Goal: Transaction & Acquisition: Book appointment/travel/reservation

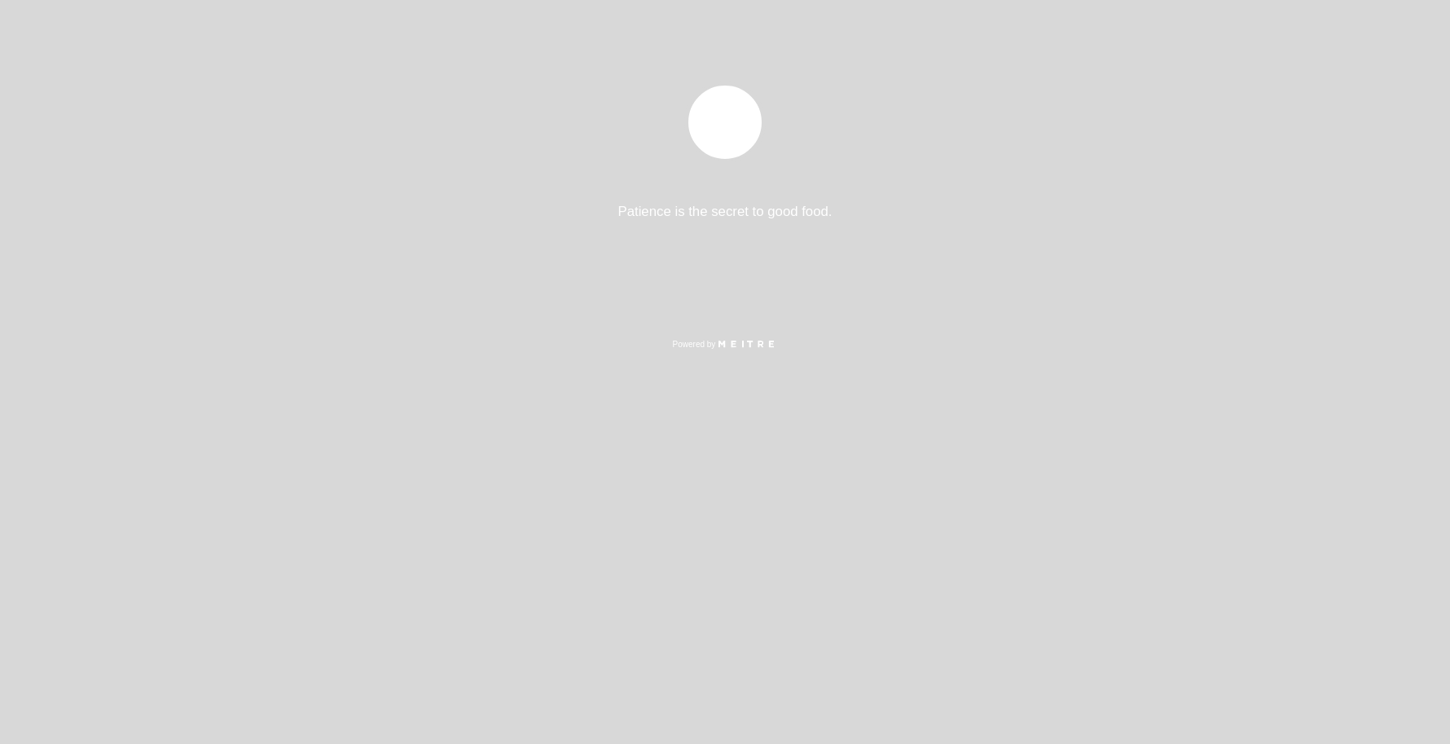
select select "es"
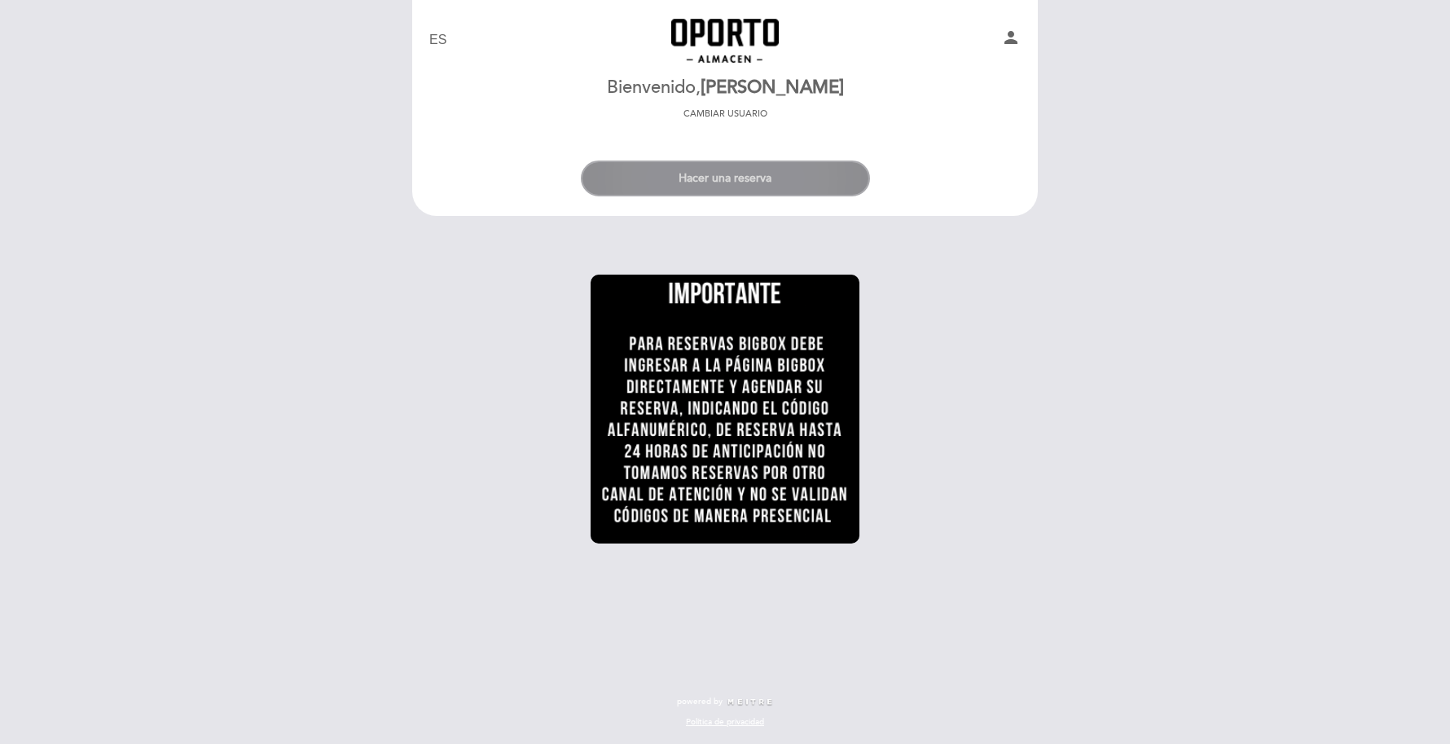
click at [672, 176] on button "Hacer una reserva" at bounding box center [725, 179] width 289 height 36
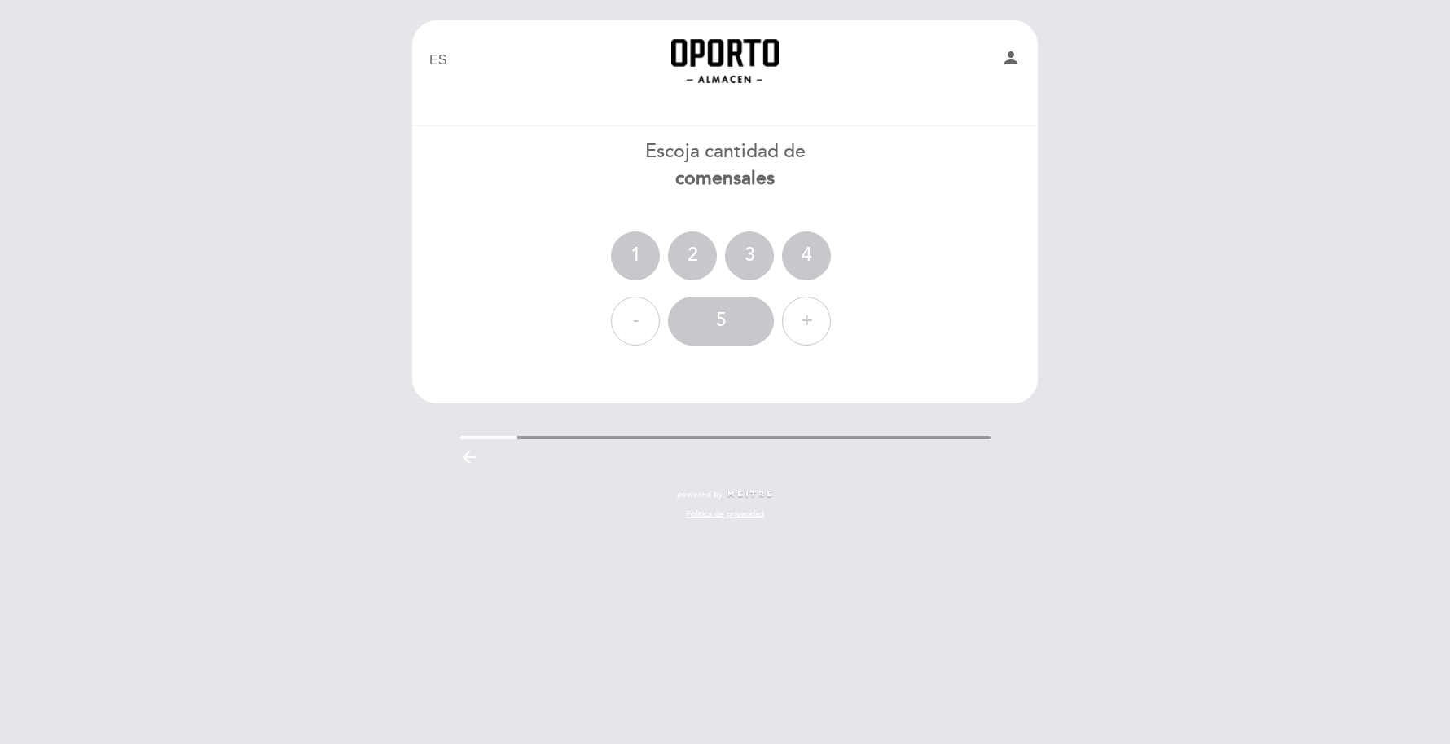
click at [1013, 63] on icon "person" at bounding box center [1011, 58] width 20 height 20
select select "es"
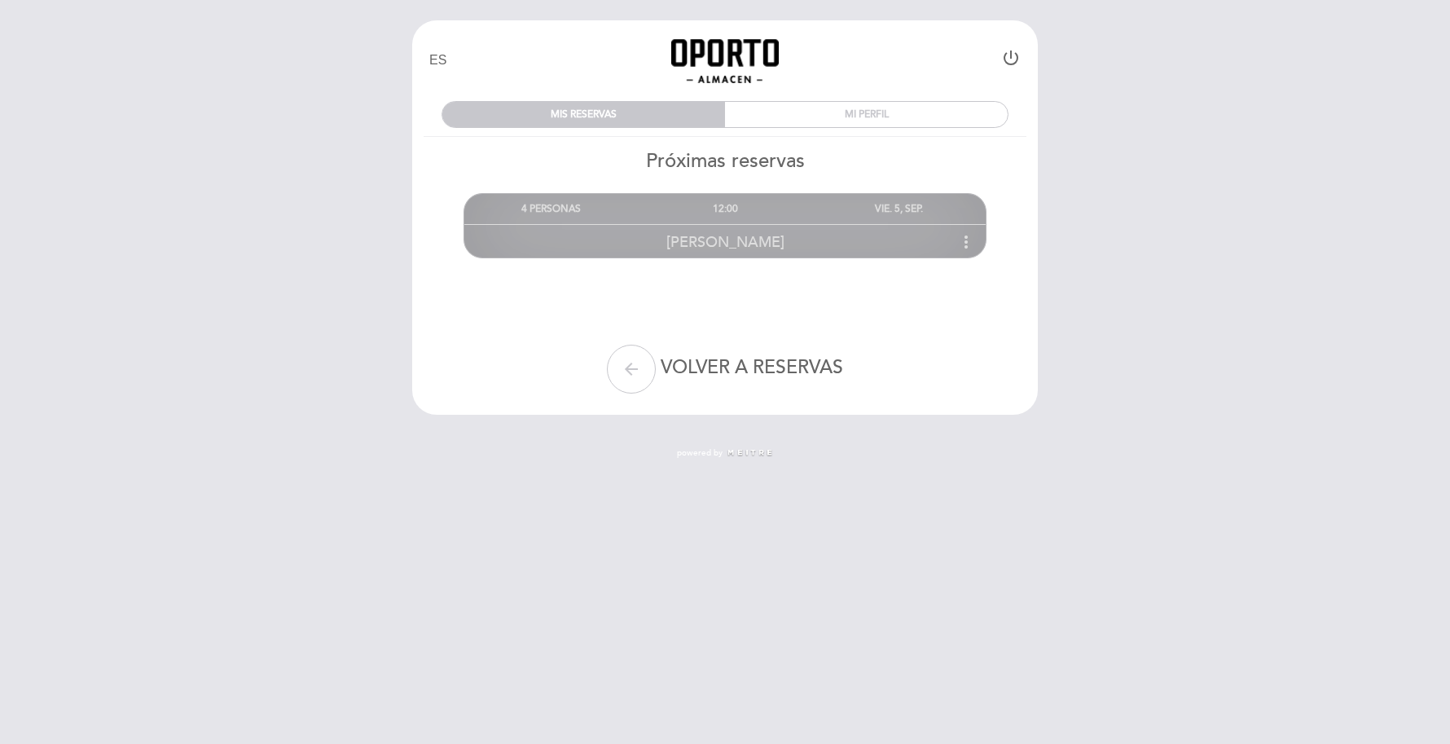
click at [673, 209] on div "12:00" at bounding box center [725, 209] width 174 height 30
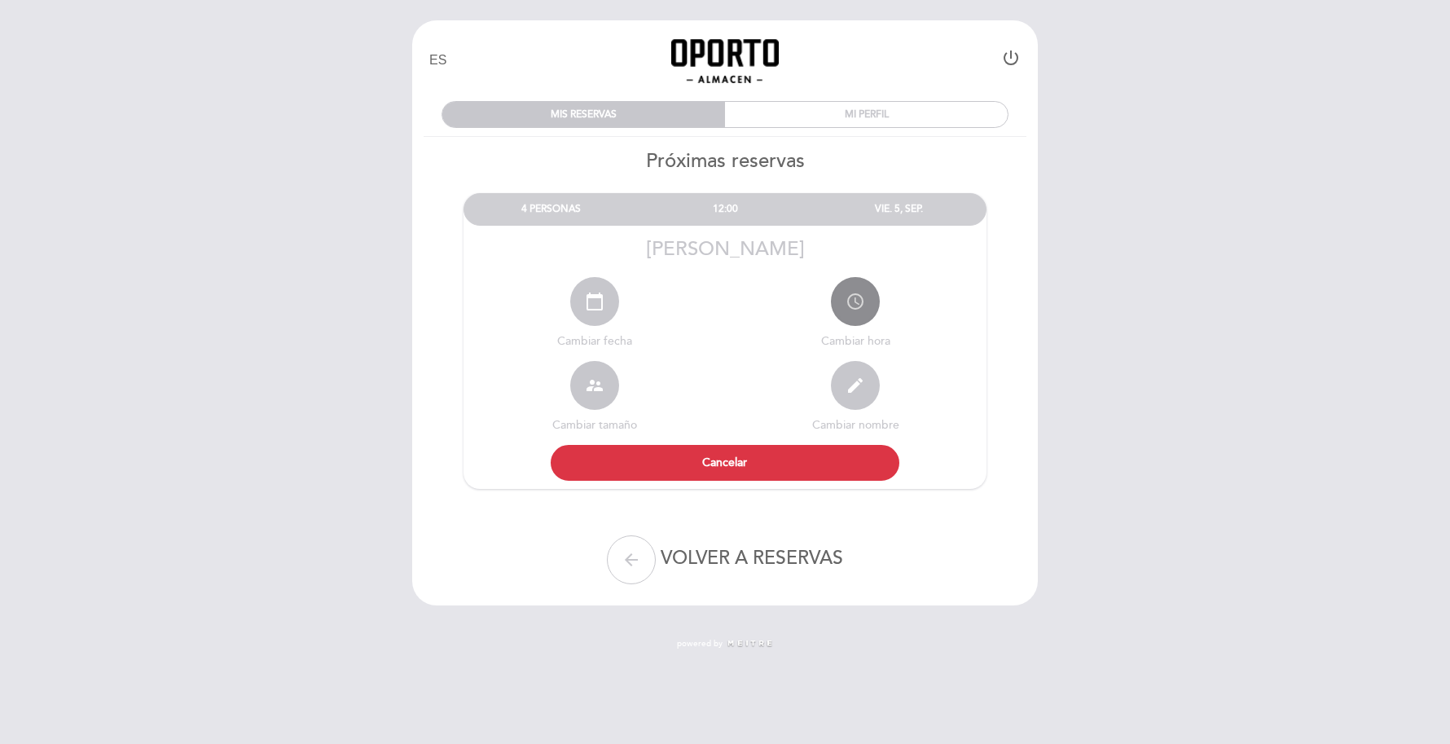
click at [861, 297] on icon "access_time" at bounding box center [856, 302] width 20 height 20
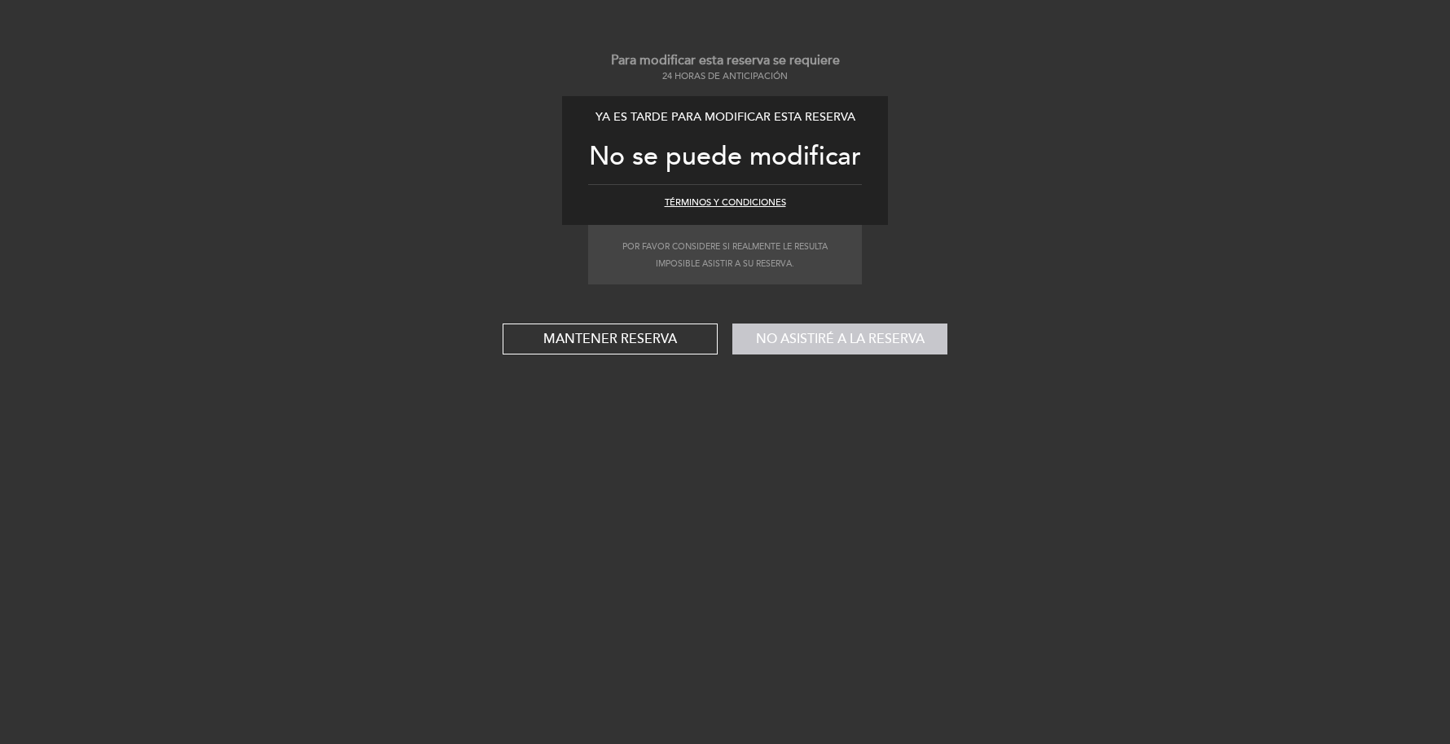
select select "es"
click at [660, 344] on button "Mantener reserva" at bounding box center [610, 338] width 215 height 31
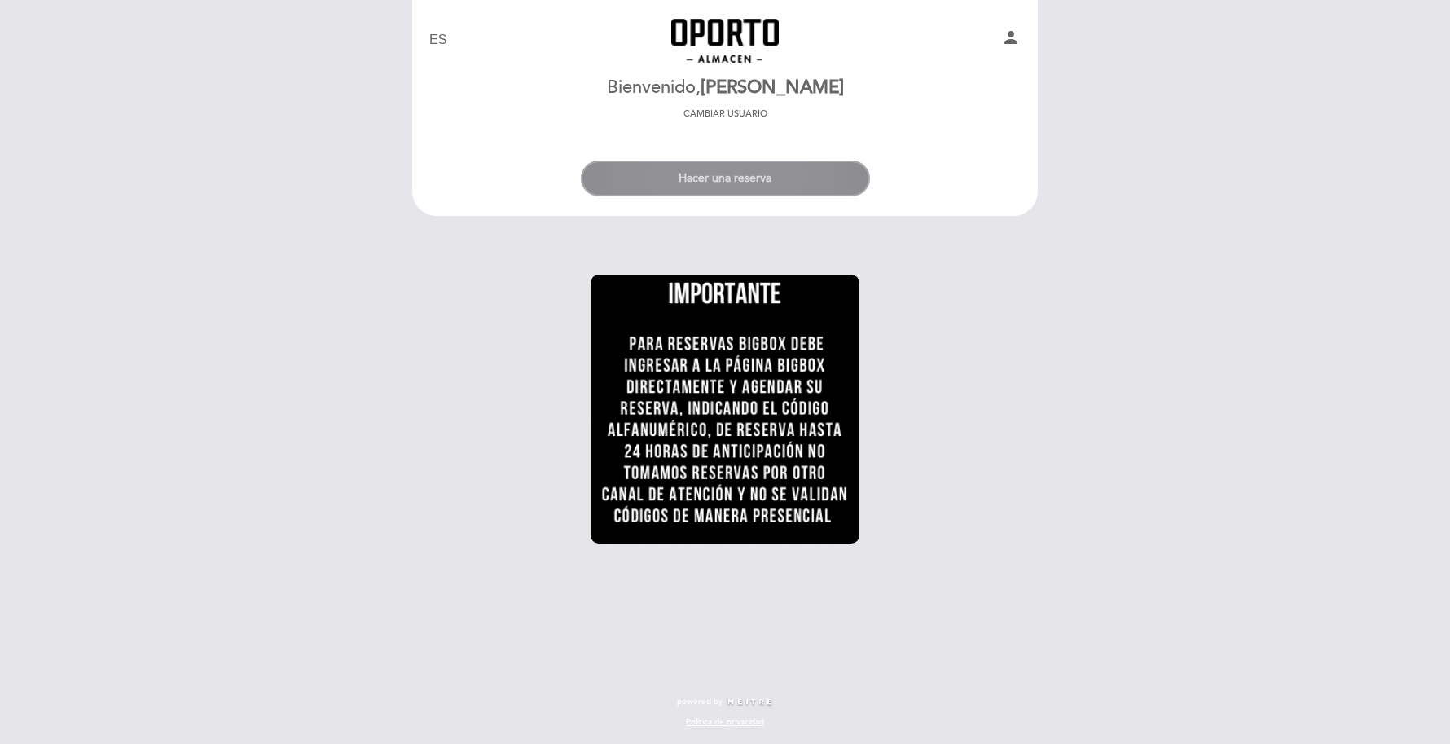
click at [750, 184] on button "Hacer una reserva" at bounding box center [725, 179] width 289 height 36
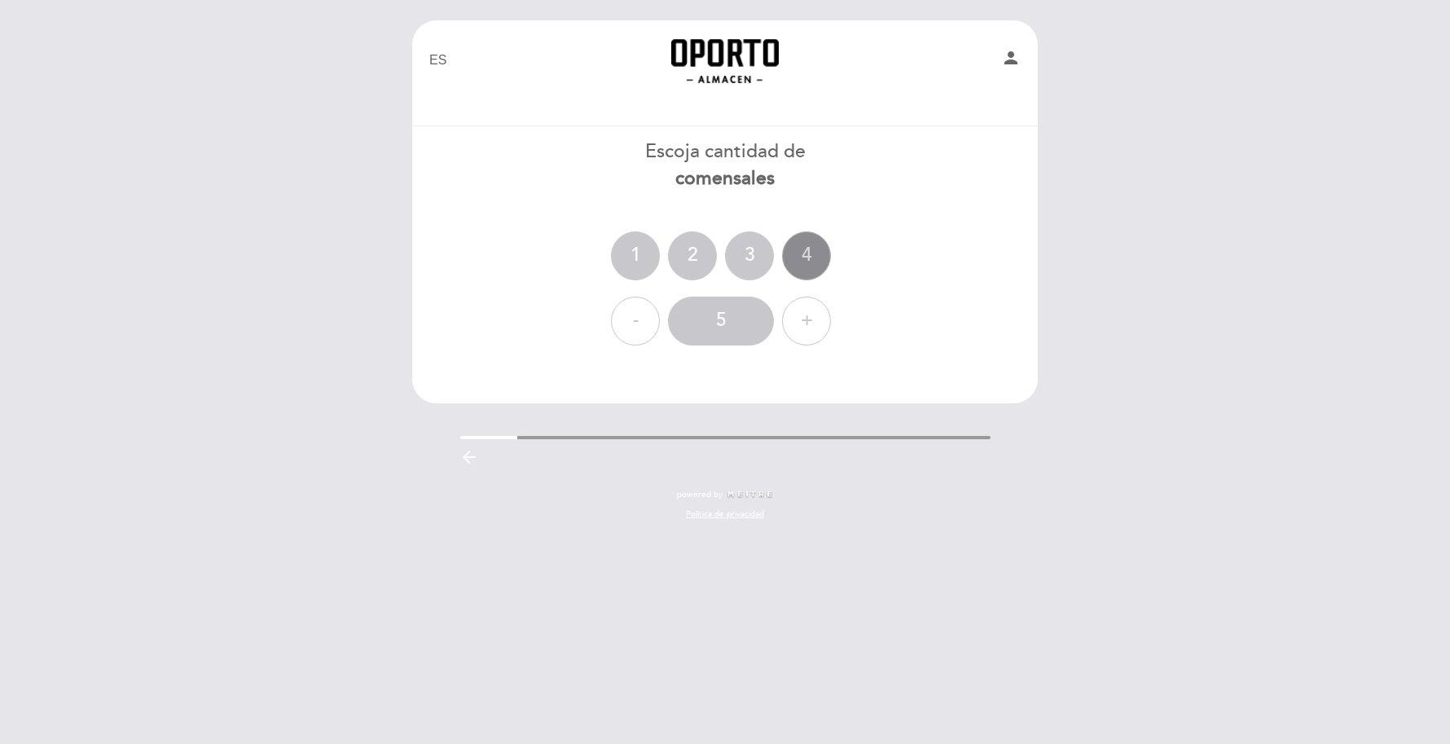
click at [821, 249] on div "4" at bounding box center [806, 255] width 49 height 49
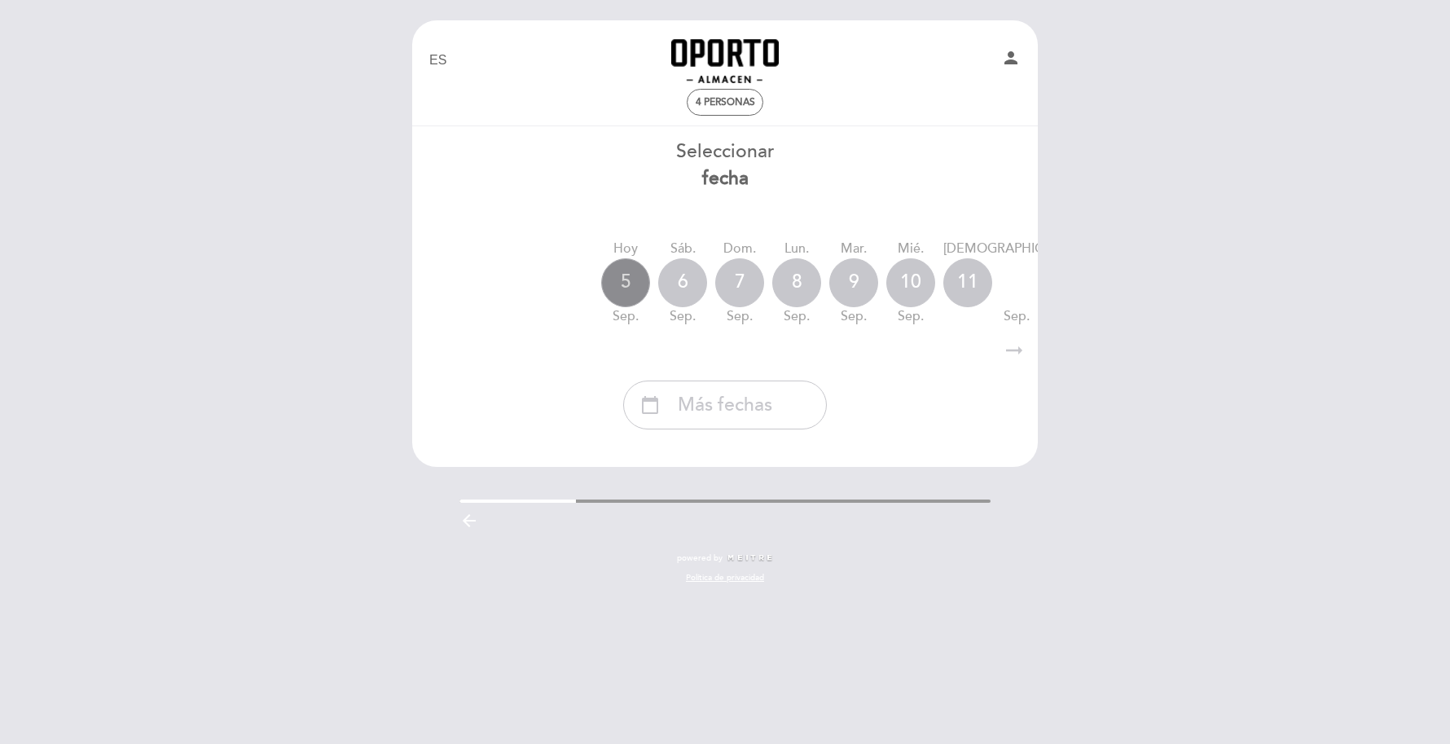
click at [618, 271] on div "5" at bounding box center [625, 282] width 49 height 49
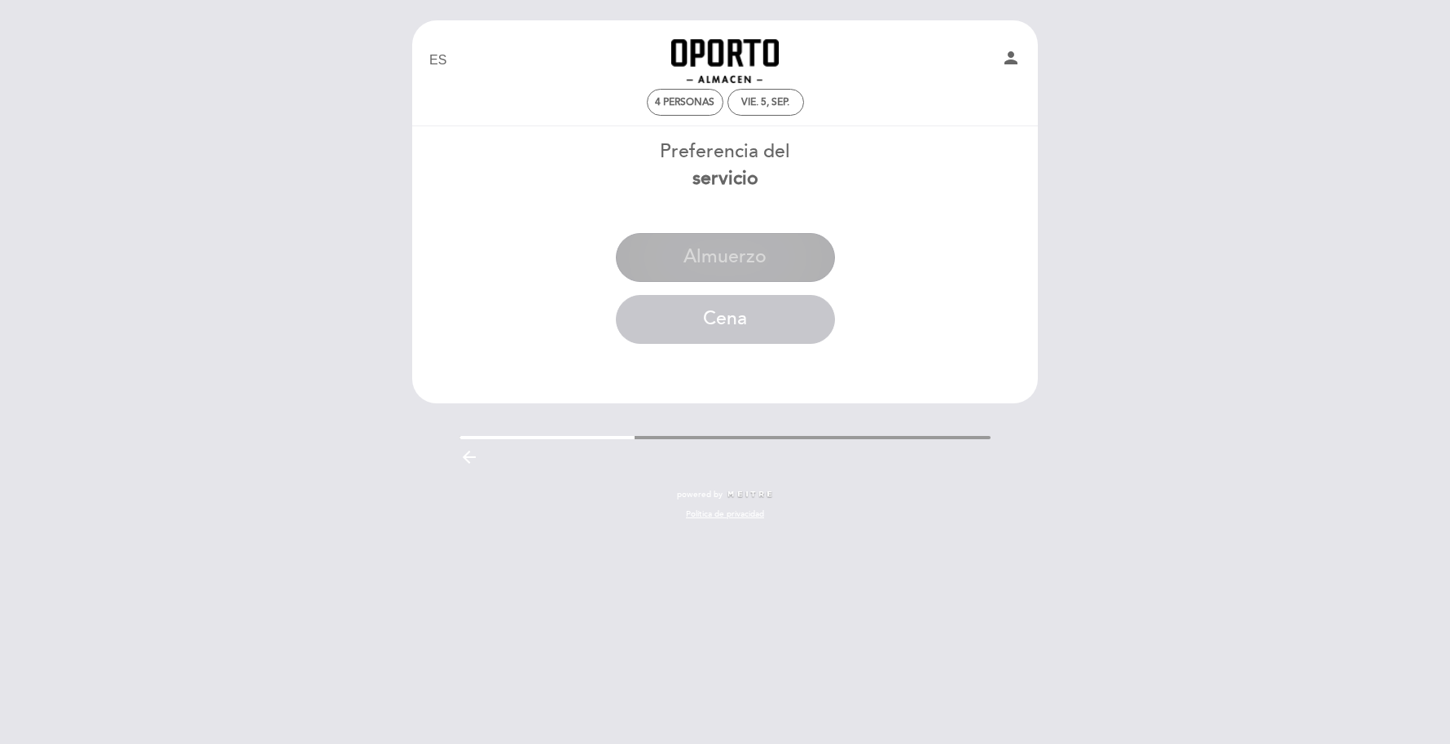
click at [721, 246] on button "Almuerzo" at bounding box center [725, 257] width 219 height 49
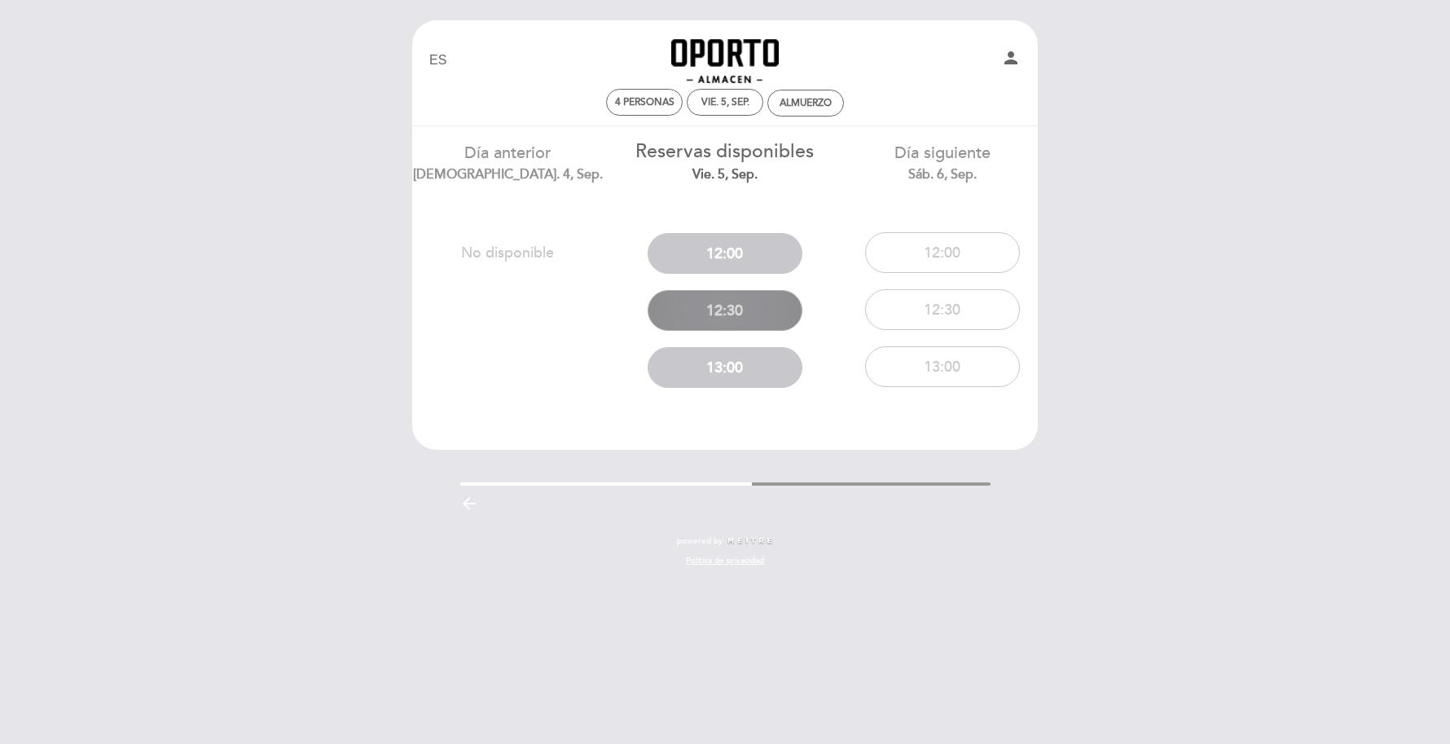
click at [766, 313] on button "12:30" at bounding box center [725, 310] width 155 height 41
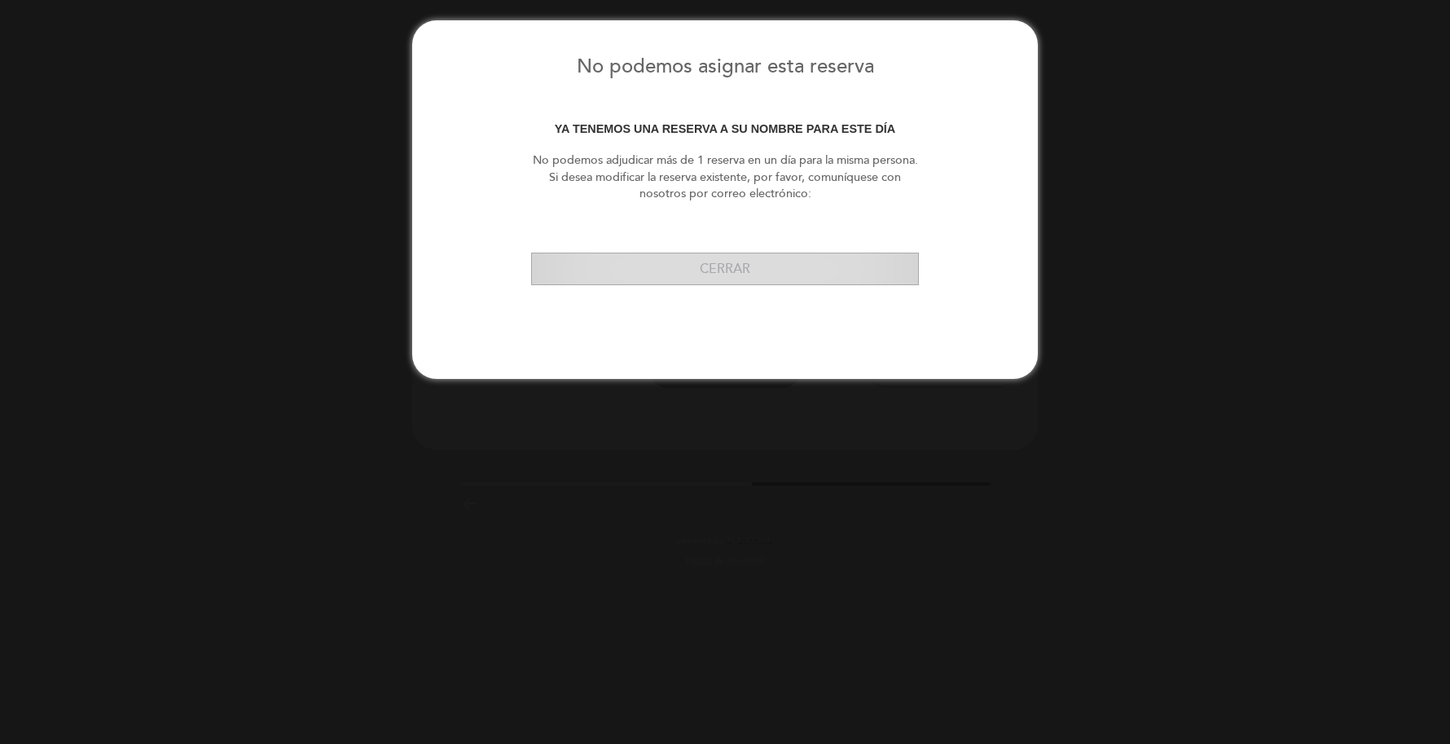
click at [757, 279] on button "Cerrar" at bounding box center [725, 269] width 388 height 33
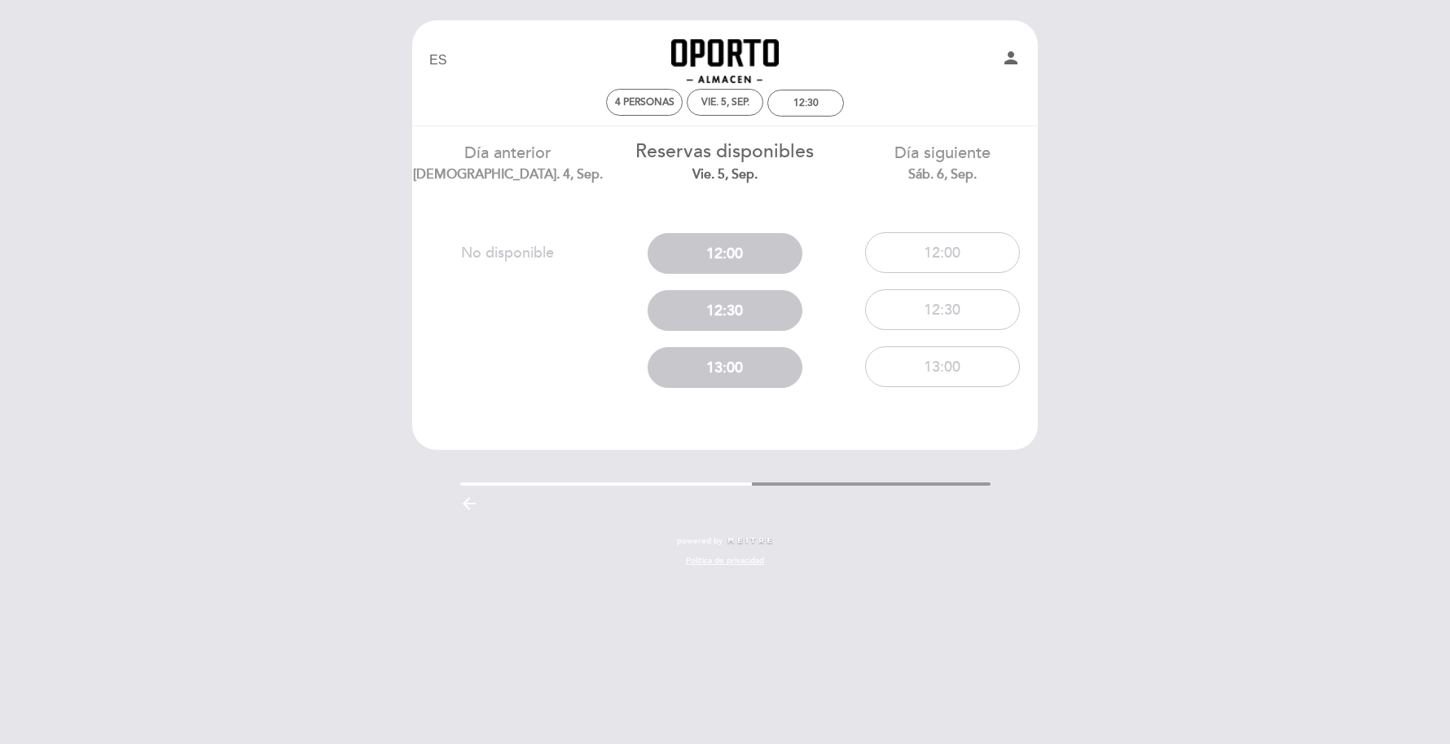
click at [707, 38] on link "Oporto Almacen" at bounding box center [725, 60] width 204 height 45
